Goal: Task Accomplishment & Management: Manage account settings

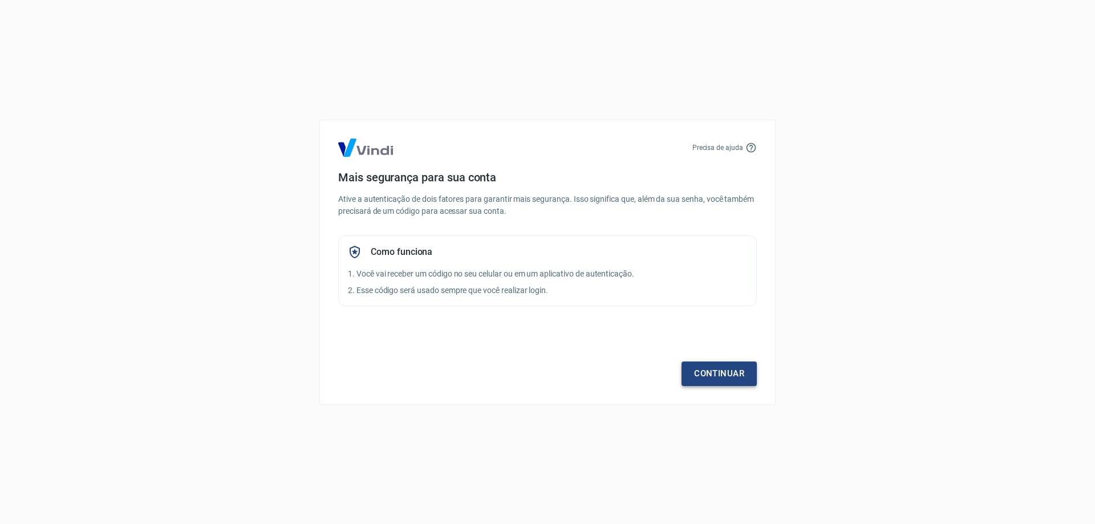
click at [718, 377] on link "Continuar" at bounding box center [719, 374] width 75 height 24
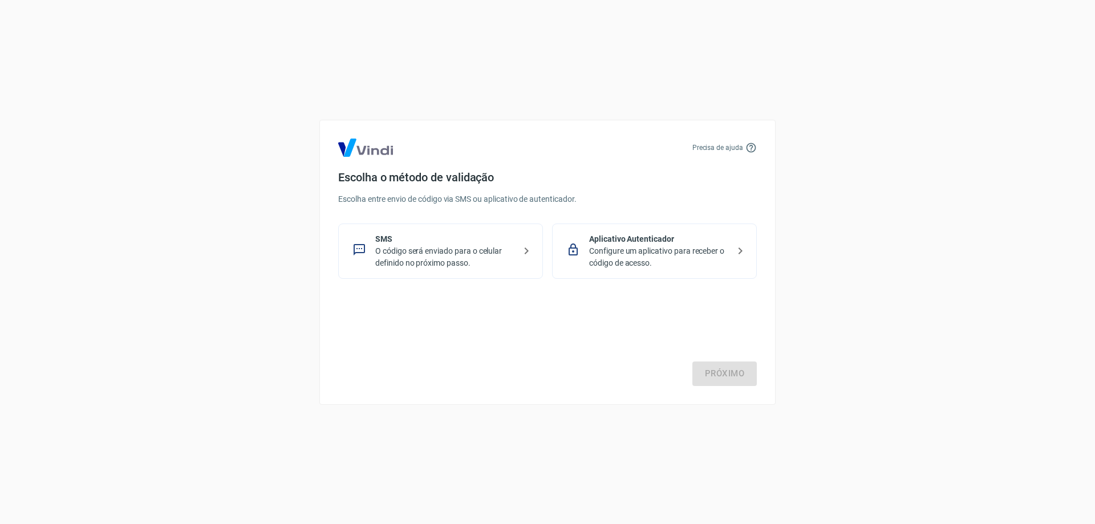
click at [431, 256] on p "O código será enviado para o celular definido no próximo passo." at bounding box center [445, 257] width 140 height 24
click at [717, 371] on link "Próximo" at bounding box center [725, 374] width 64 height 24
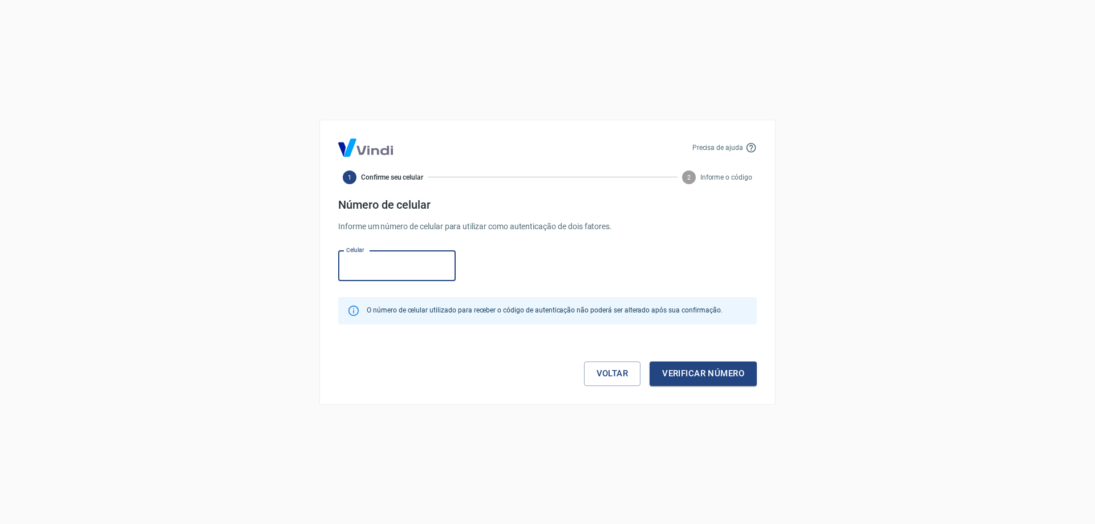
click at [393, 269] on input "Celular" at bounding box center [397, 266] width 118 height 30
type input "(54) 99945-9209"
click at [697, 378] on button "Verificar número" at bounding box center [703, 374] width 107 height 24
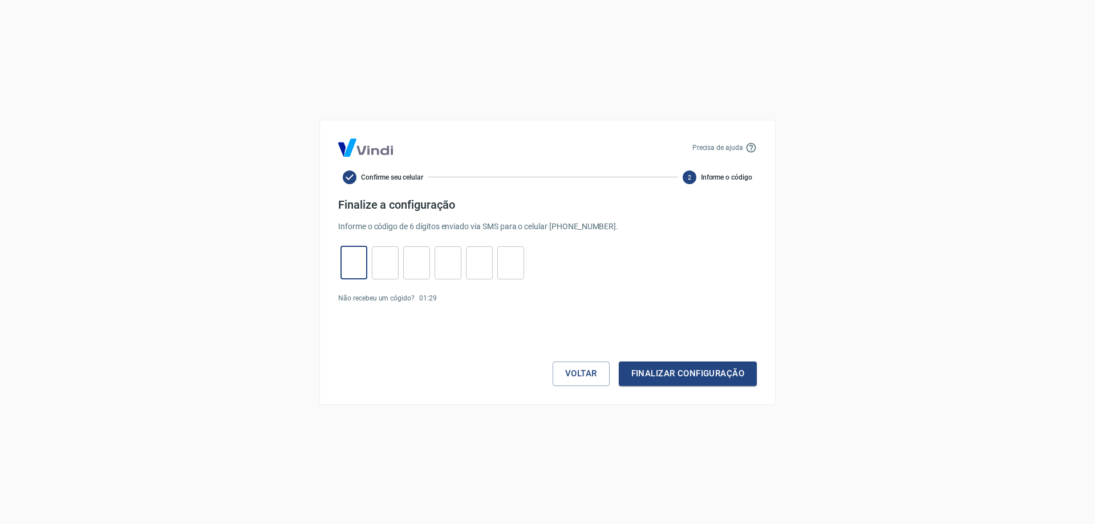
click at [357, 262] on input "tel" at bounding box center [354, 262] width 27 height 25
type input "0"
type input "3"
type input "7"
type input "5"
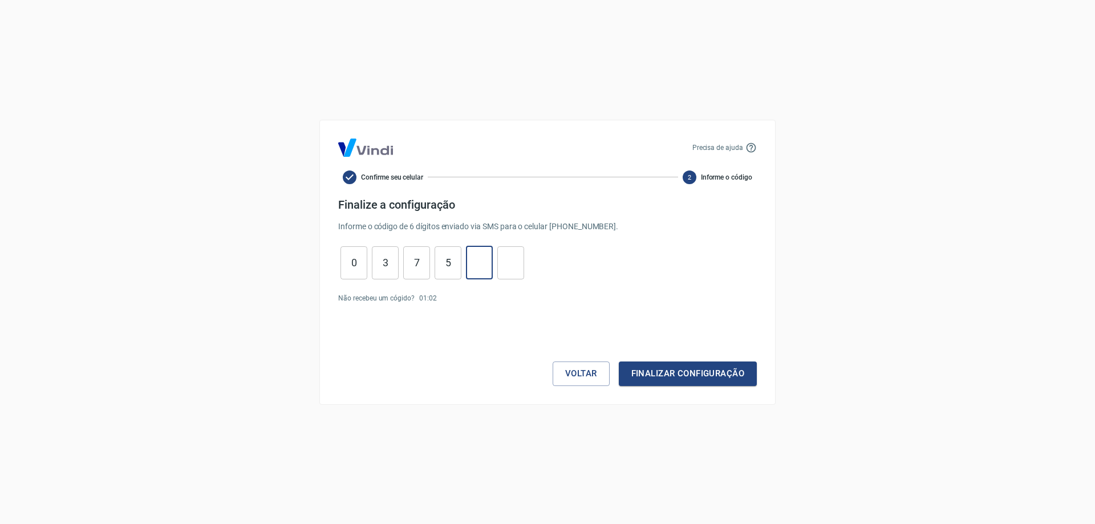
type input "4"
type input "5"
click at [699, 374] on button "Finalizar configuração" at bounding box center [688, 374] width 138 height 24
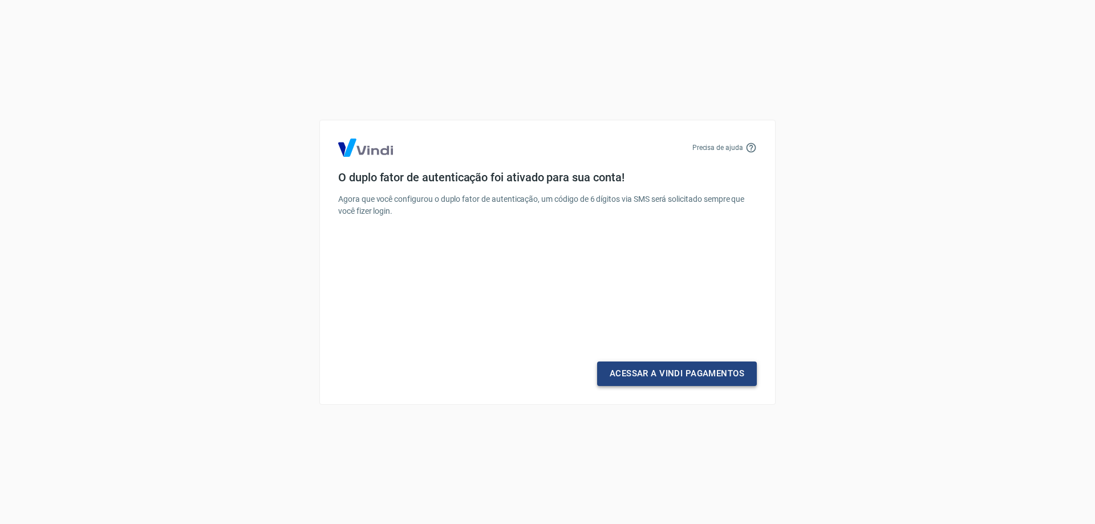
click at [653, 383] on link "Acessar a Vindi Pagamentos" at bounding box center [677, 374] width 160 height 24
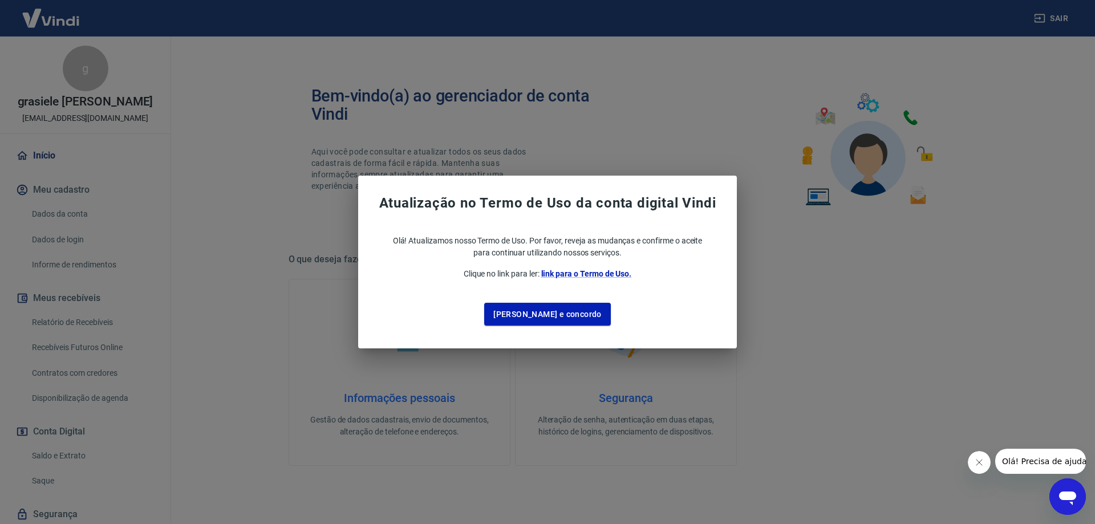
click at [559, 316] on button "Li e concordo" at bounding box center [547, 314] width 127 height 23
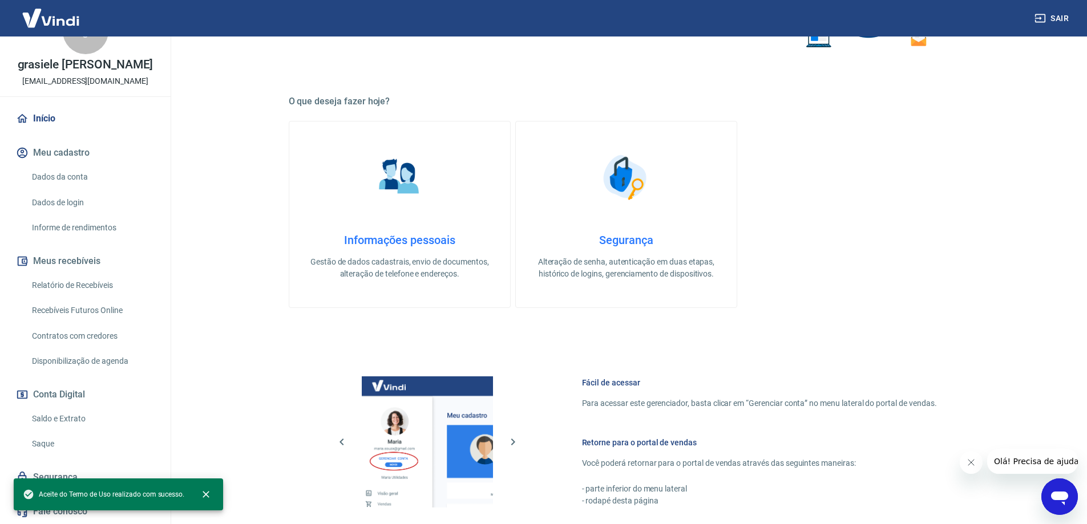
scroll to position [228, 0]
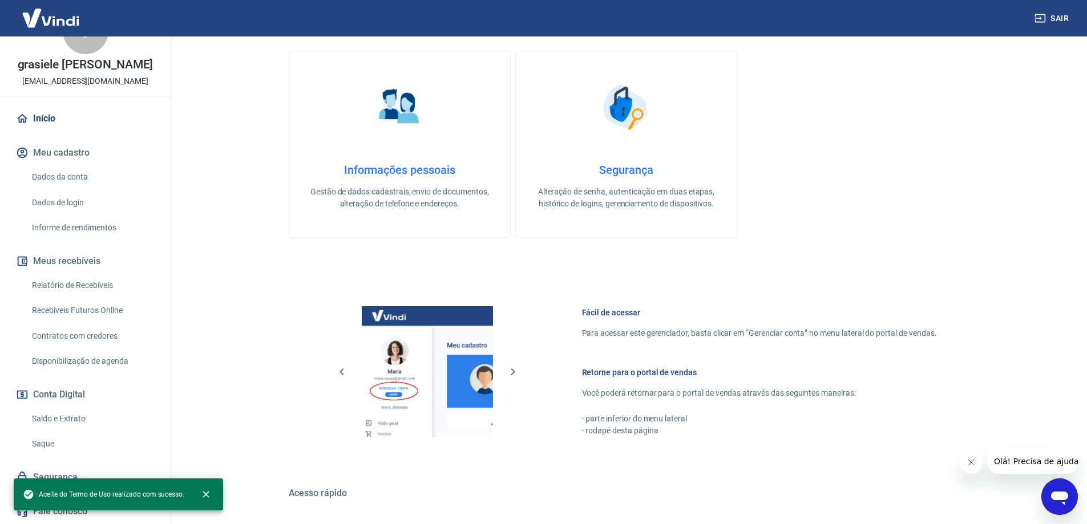
drag, startPoint x: 50, startPoint y: 415, endPoint x: 122, endPoint y: 394, distance: 75.1
click at [50, 416] on link "Saldo e Extrato" at bounding box center [92, 418] width 130 height 23
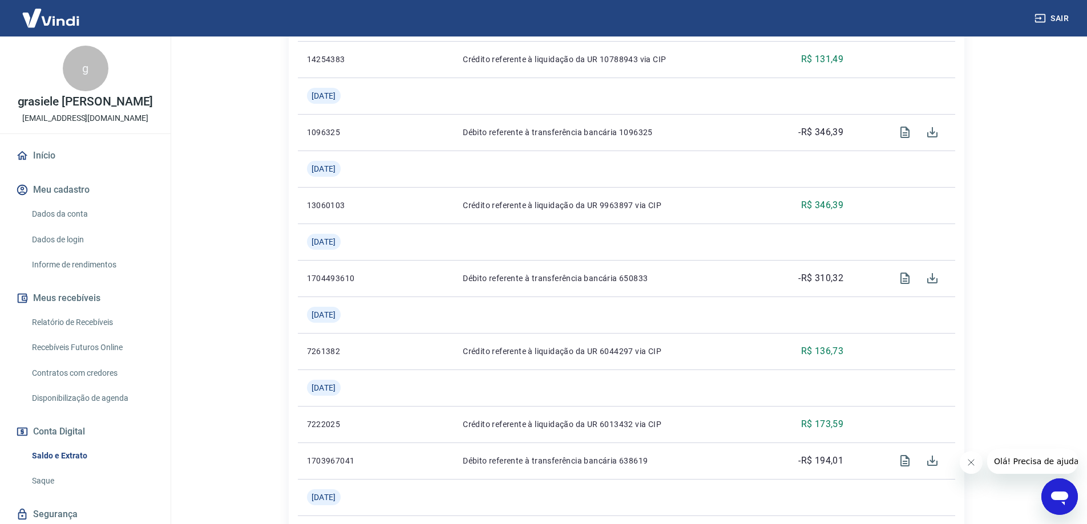
scroll to position [568, 0]
click at [1040, 16] on icon "button" at bounding box center [1039, 18] width 11 height 11
